Goal: Check status

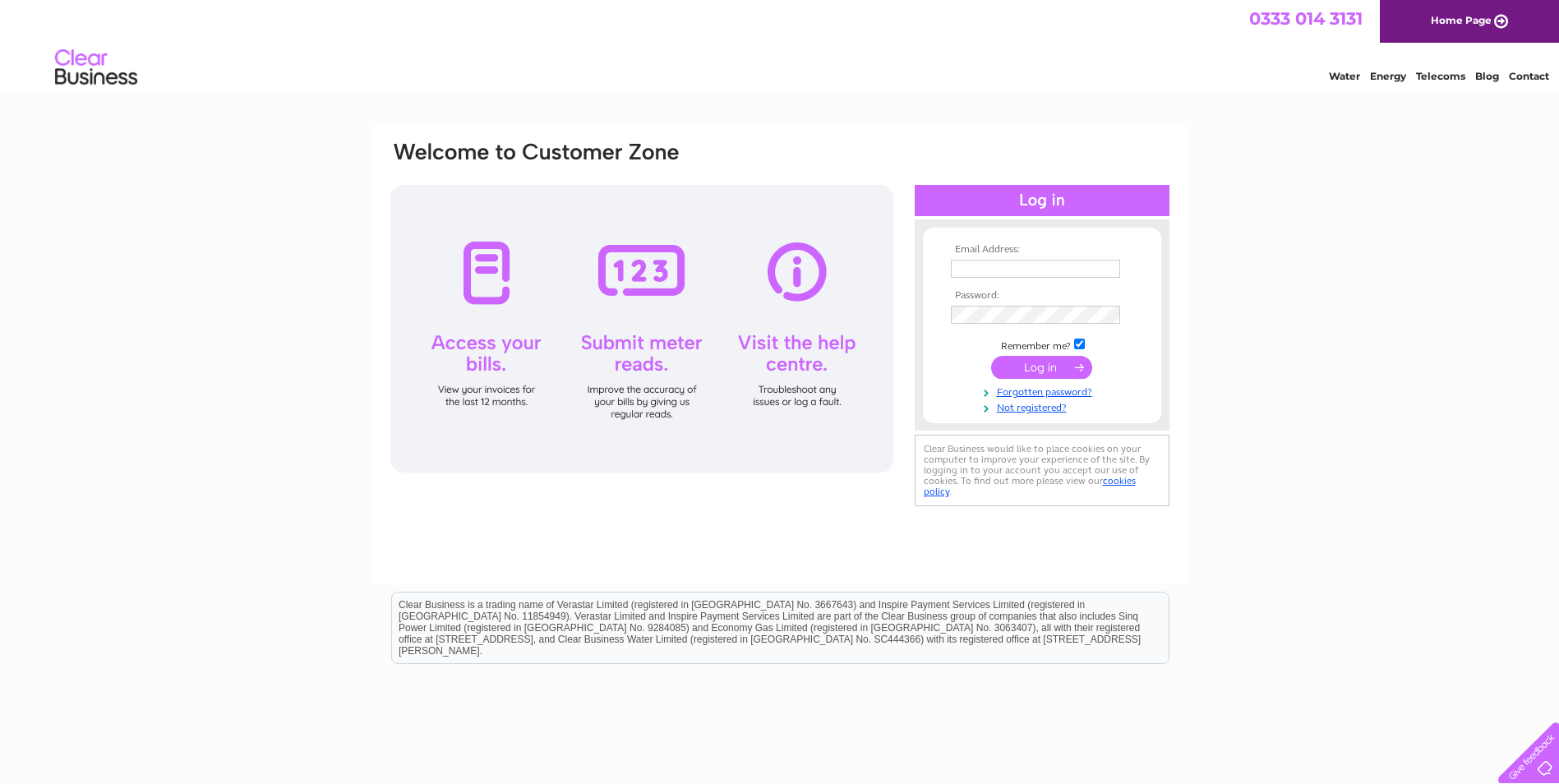
type input "kate@electroplating.co.uk"
click at [1067, 368] on input "submit" at bounding box center [1042, 367] width 101 height 23
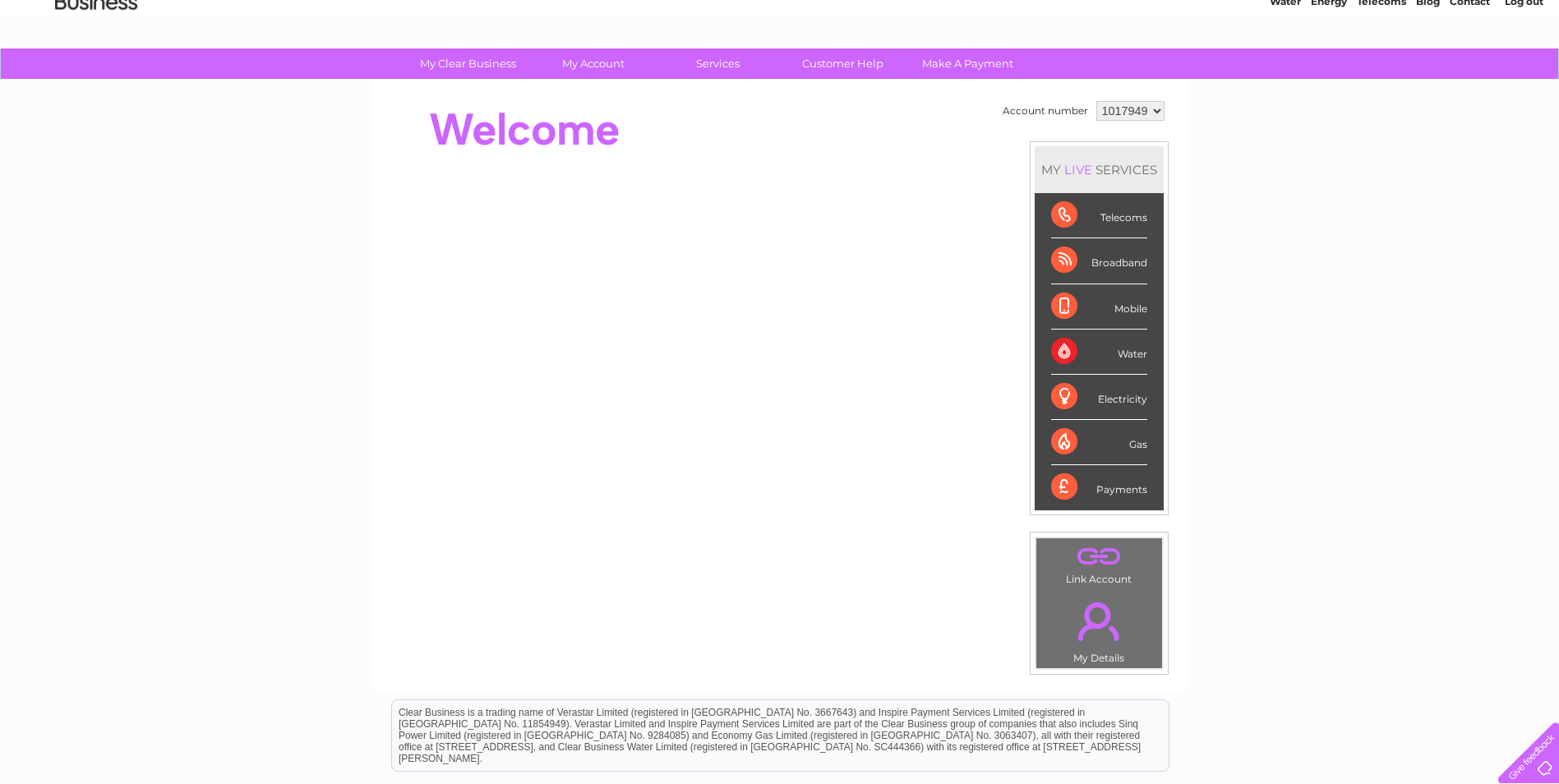
scroll to position [29, 0]
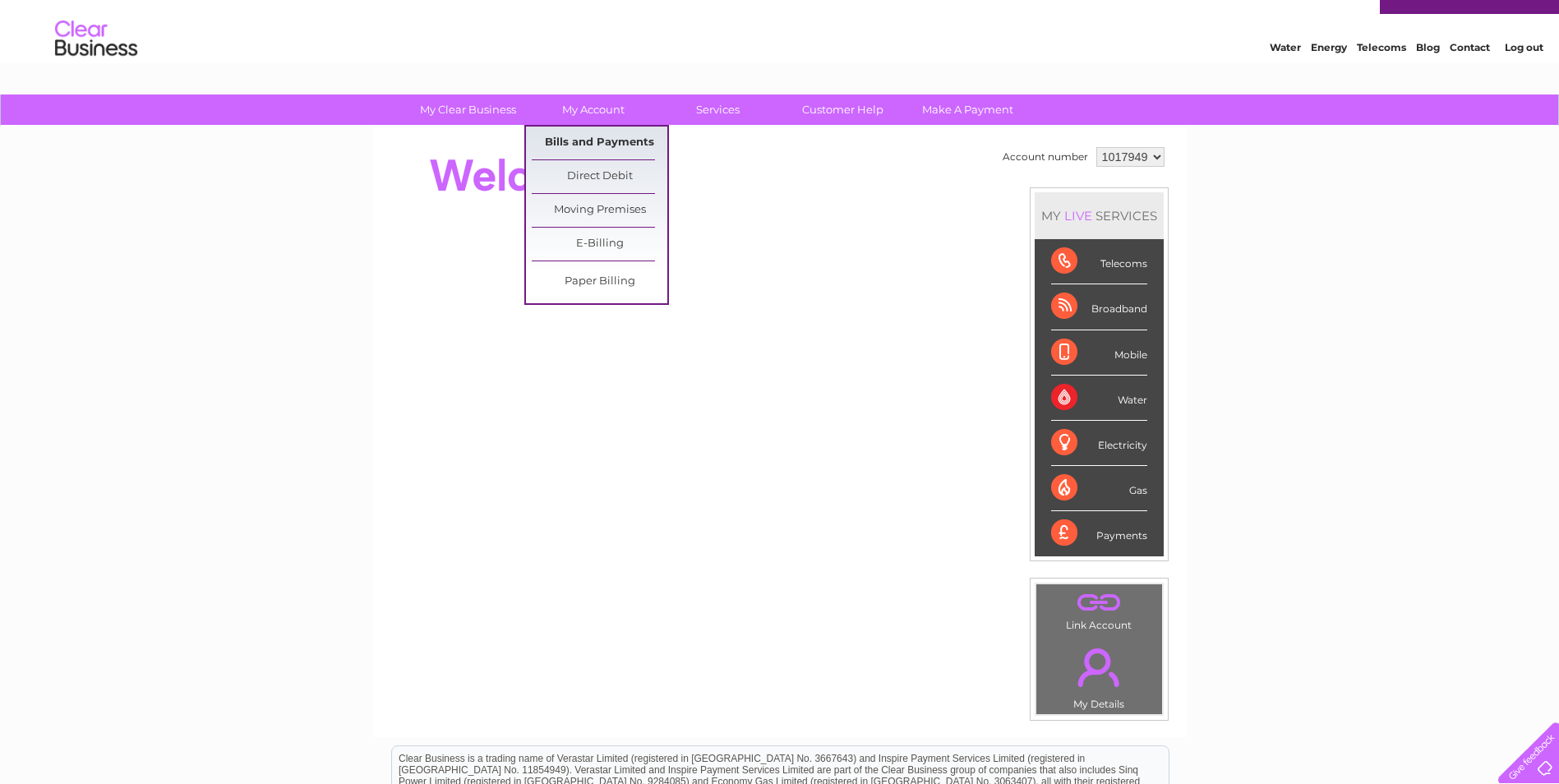
click at [583, 132] on link "Bills and Payments" at bounding box center [599, 142] width 136 height 33
click at [599, 147] on link "Bills and Payments" at bounding box center [599, 142] width 136 height 33
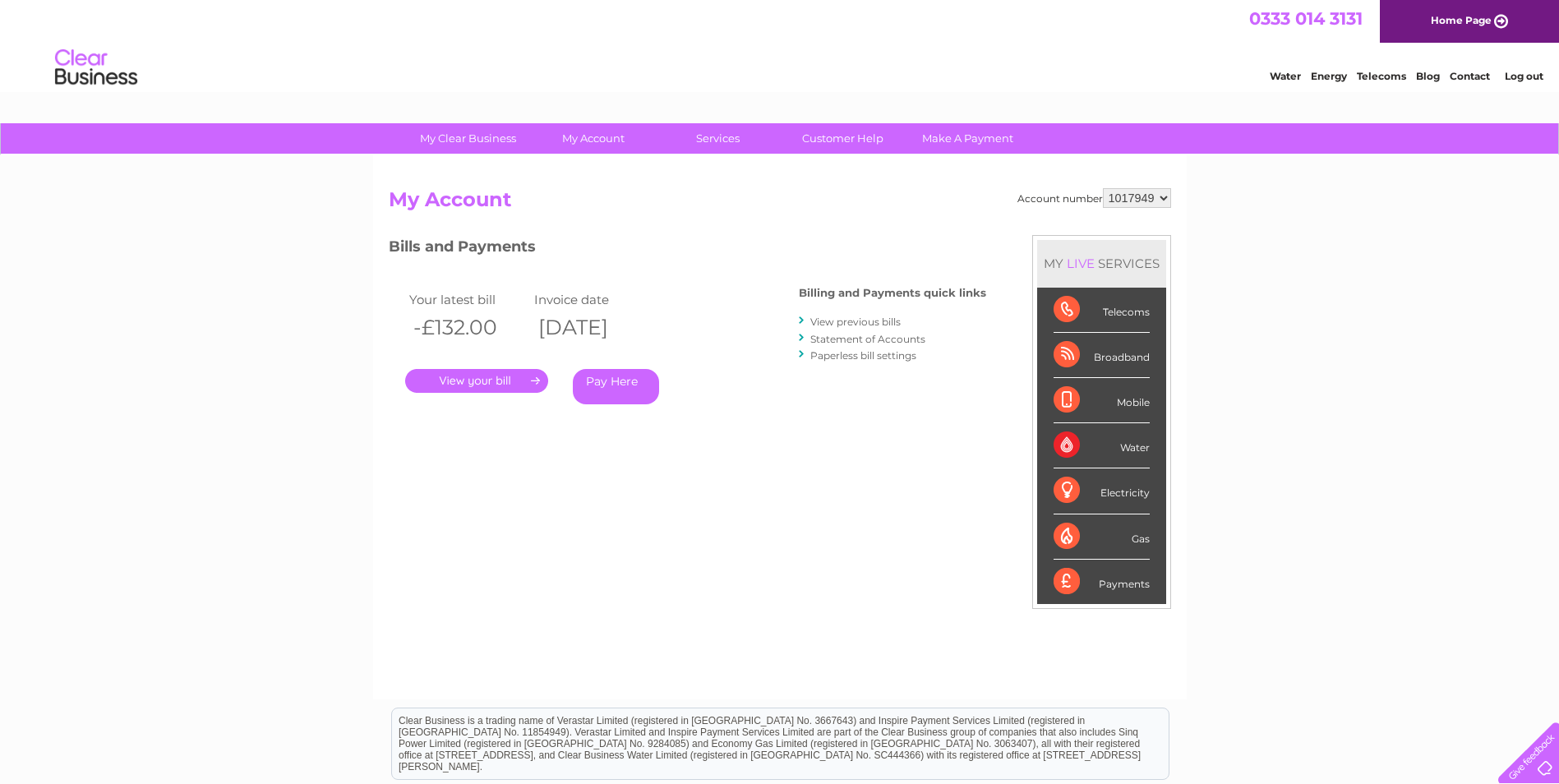
click at [506, 385] on link "." at bounding box center [476, 380] width 143 height 23
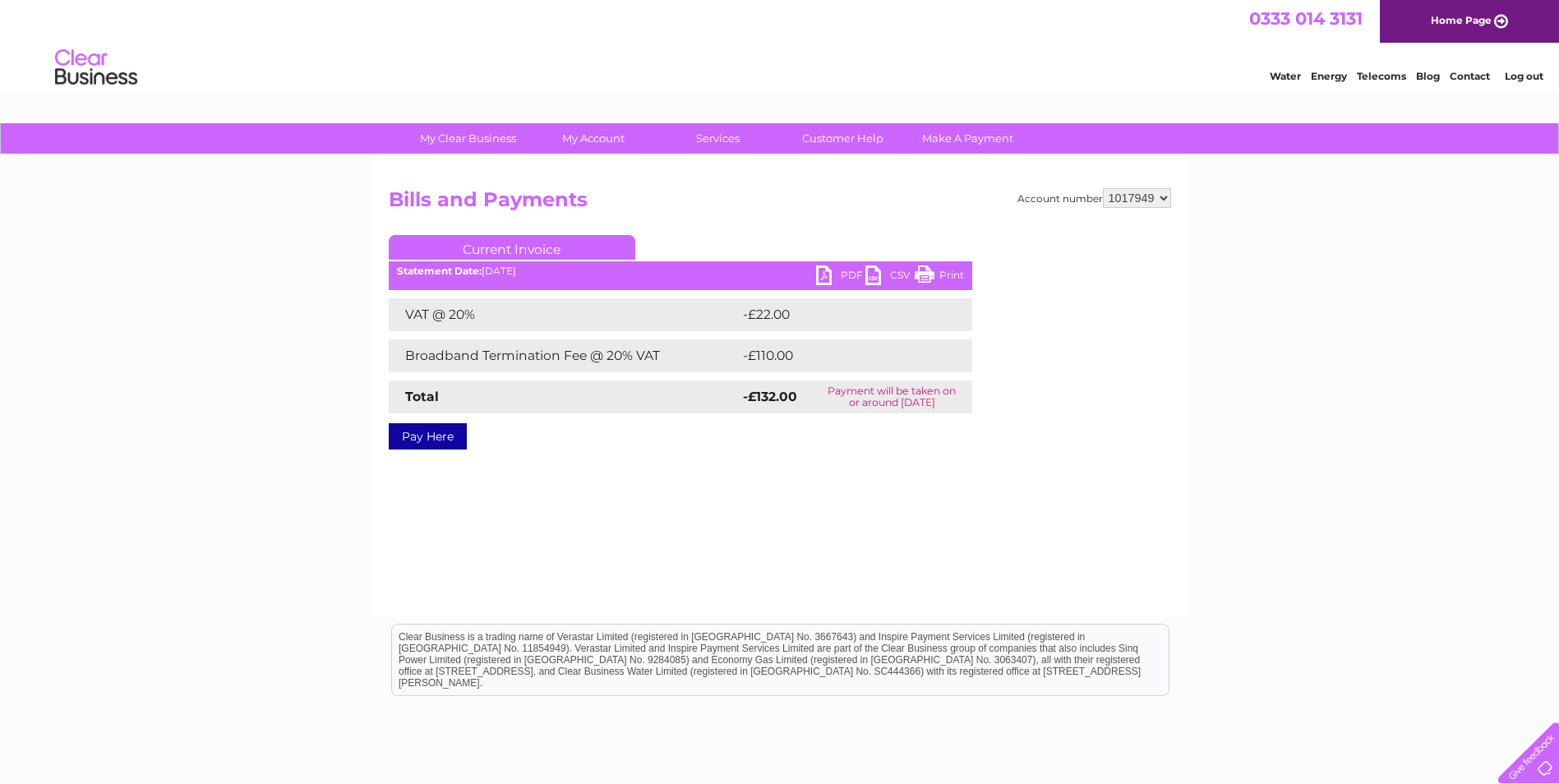
click at [828, 272] on link "PDF" at bounding box center [840, 277] width 50 height 23
